Goal: Leave review/rating: Leave review/rating

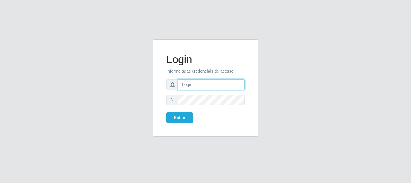
click at [207, 85] on input "text" at bounding box center [211, 84] width 67 height 11
type input "[EMAIL_ADDRESS][DOMAIN_NAME]"
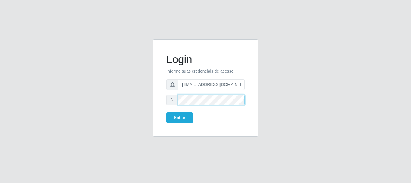
click at [166, 112] on button "Entrar" at bounding box center [179, 117] width 26 height 11
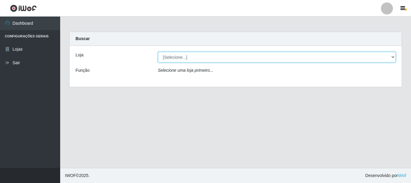
click at [392, 58] on select "[Selecione...] Hiper Queiroz - [GEOGRAPHIC_DATA]" at bounding box center [277, 57] width 238 height 11
select select "513"
click at [158, 52] on select "[Selecione...] Hiper Queiroz - [GEOGRAPHIC_DATA]" at bounding box center [277, 57] width 238 height 11
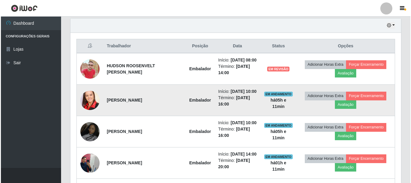
scroll to position [241, 0]
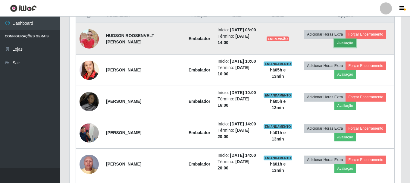
click at [350, 47] on button "Avaliação" at bounding box center [344, 43] width 21 height 8
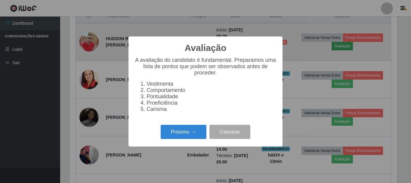
scroll to position [125, 328]
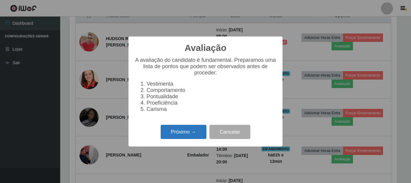
click at [199, 138] on button "Próximo →" at bounding box center [184, 132] width 46 height 14
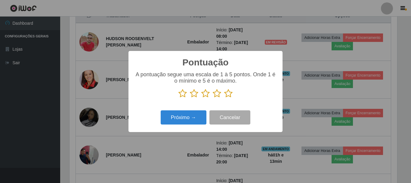
scroll to position [300810, 300607]
click at [227, 95] on icon at bounding box center [228, 93] width 8 height 9
click at [224, 98] on input "radio" at bounding box center [224, 98] width 0 height 0
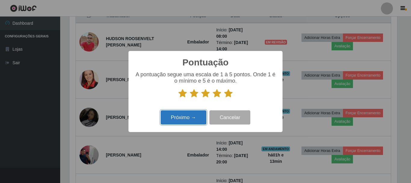
click at [201, 117] on button "Próximo →" at bounding box center [184, 117] width 46 height 14
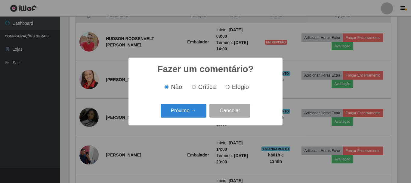
click at [226, 88] on input "Elogio" at bounding box center [228, 87] width 4 height 4
radio input "true"
click at [198, 109] on button "Próximo →" at bounding box center [184, 111] width 46 height 14
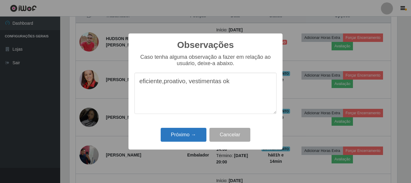
type textarea "eficiente,proativo, vestimentas ok"
click at [198, 138] on button "Próximo →" at bounding box center [184, 135] width 46 height 14
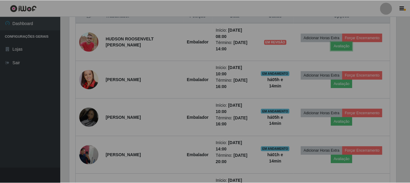
scroll to position [125, 331]
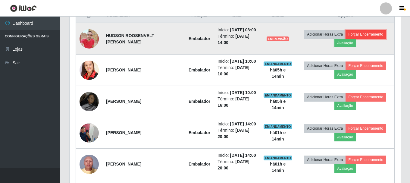
click at [376, 36] on button "Forçar Encerramento" at bounding box center [365, 34] width 40 height 8
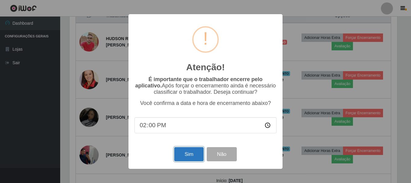
click at [187, 153] on button "Sim" at bounding box center [188, 154] width 29 height 14
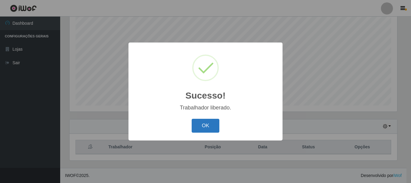
click at [199, 127] on button "OK" at bounding box center [206, 126] width 28 height 14
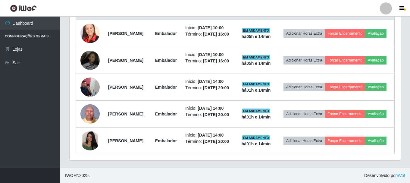
scroll to position [206, 0]
